Goal: Check status: Check status

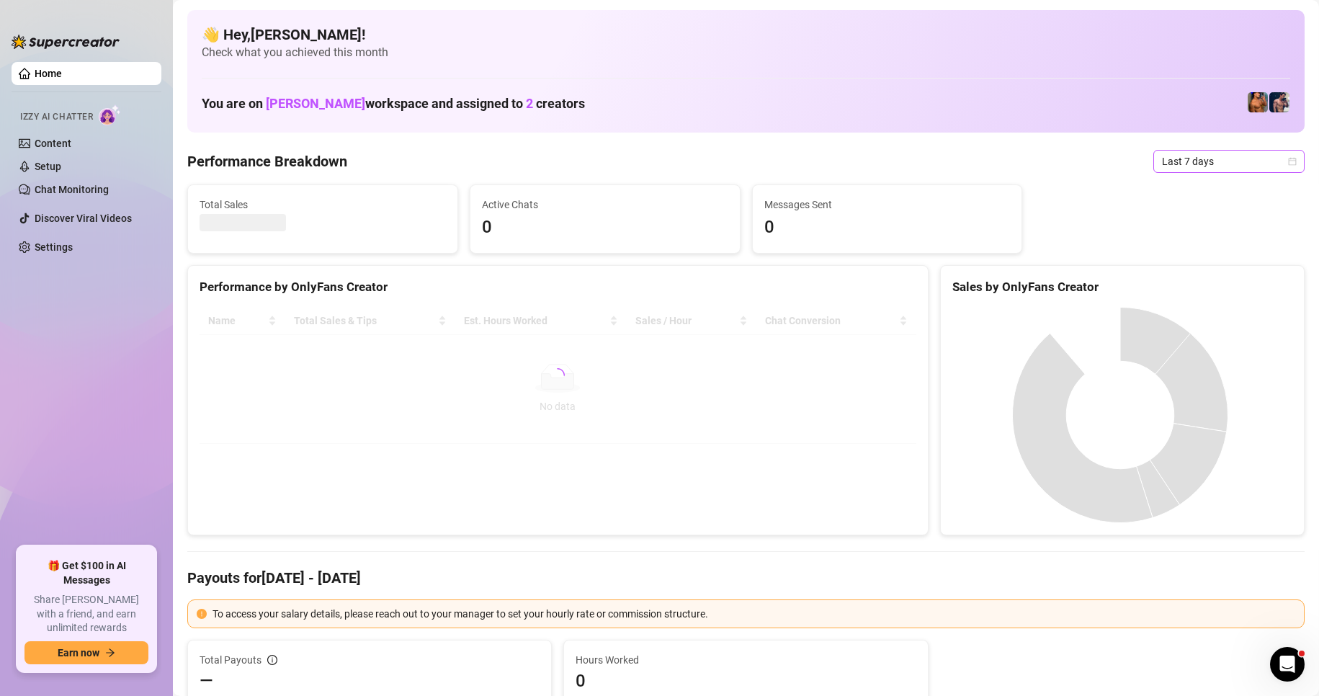
click at [1255, 169] on span "Last 7 days" at bounding box center [1229, 162] width 134 height 22
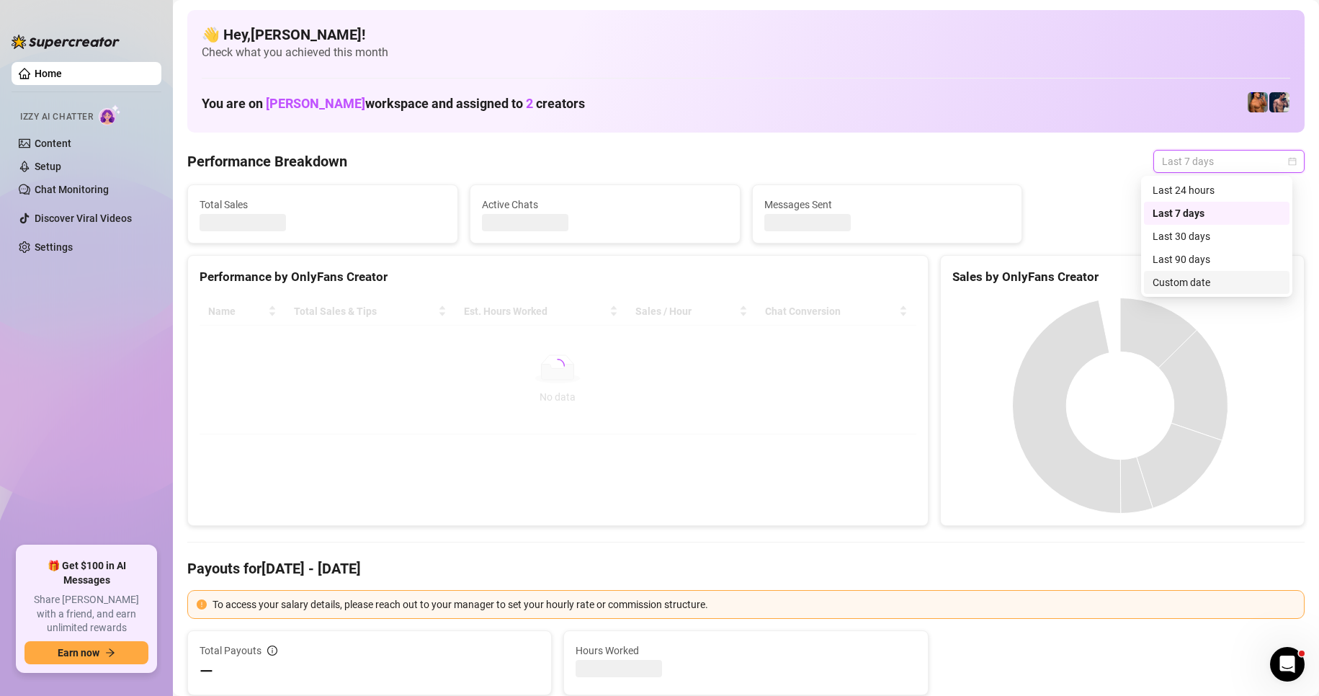
click at [1202, 284] on div "Custom date" at bounding box center [1216, 282] width 128 height 16
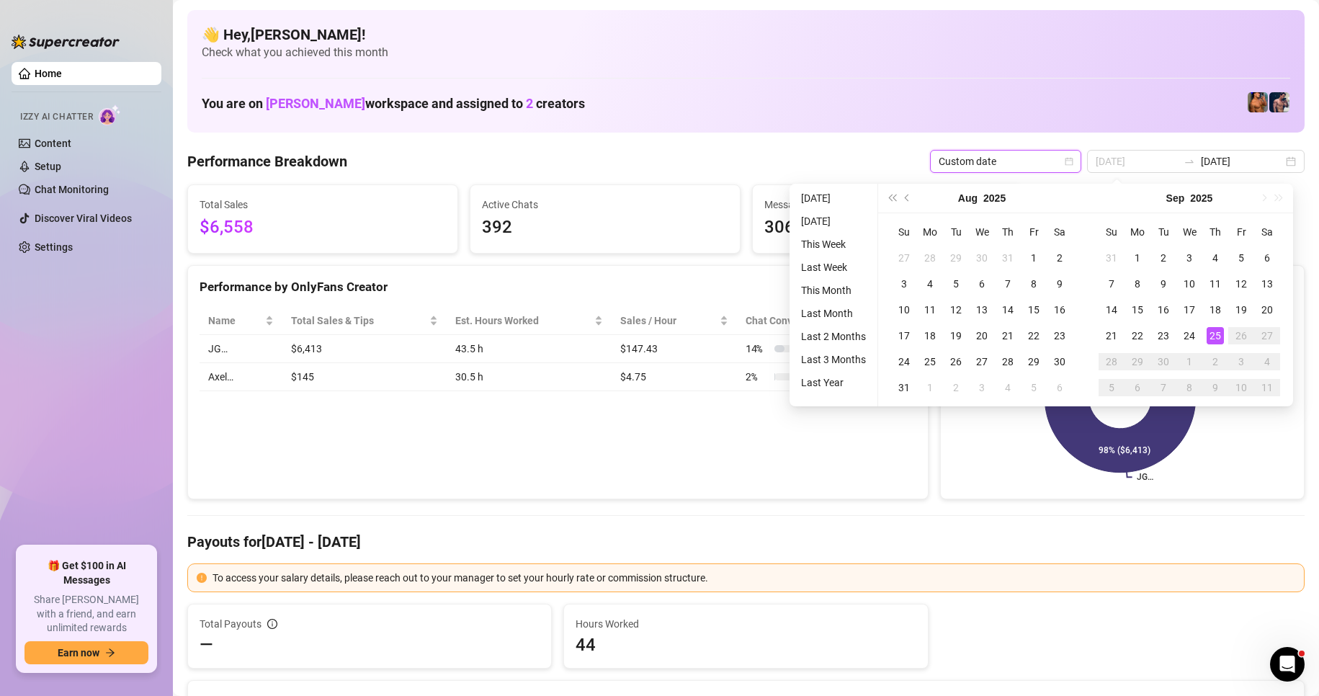
type input "[DATE]"
click at [1209, 331] on div "25" at bounding box center [1214, 335] width 17 height 17
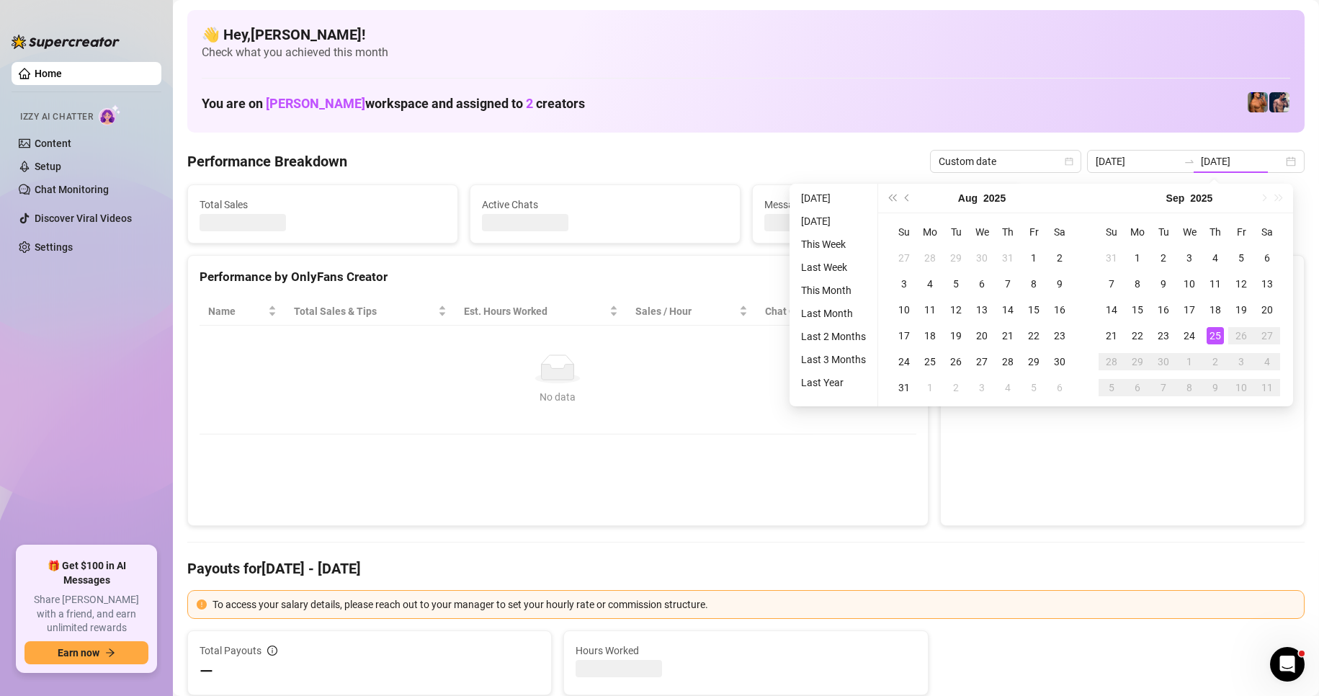
type input "[DATE]"
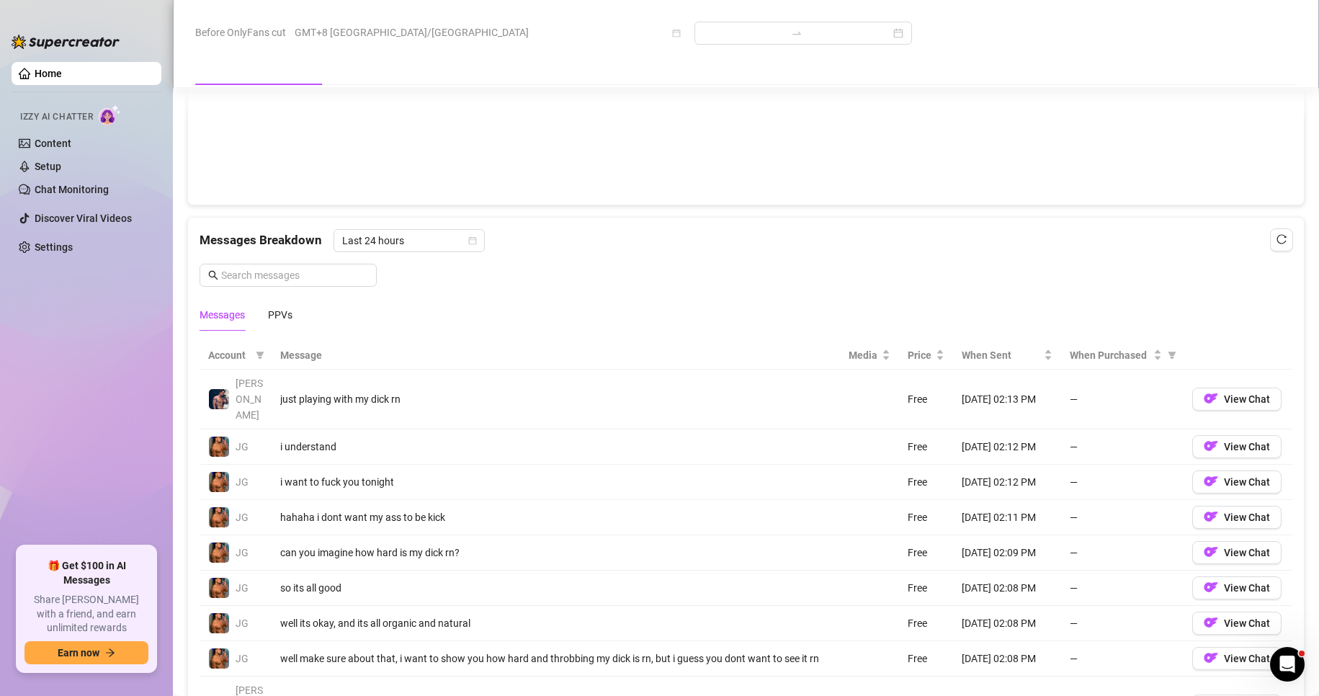
scroll to position [1080, 0]
